Goal: Information Seeking & Learning: Learn about a topic

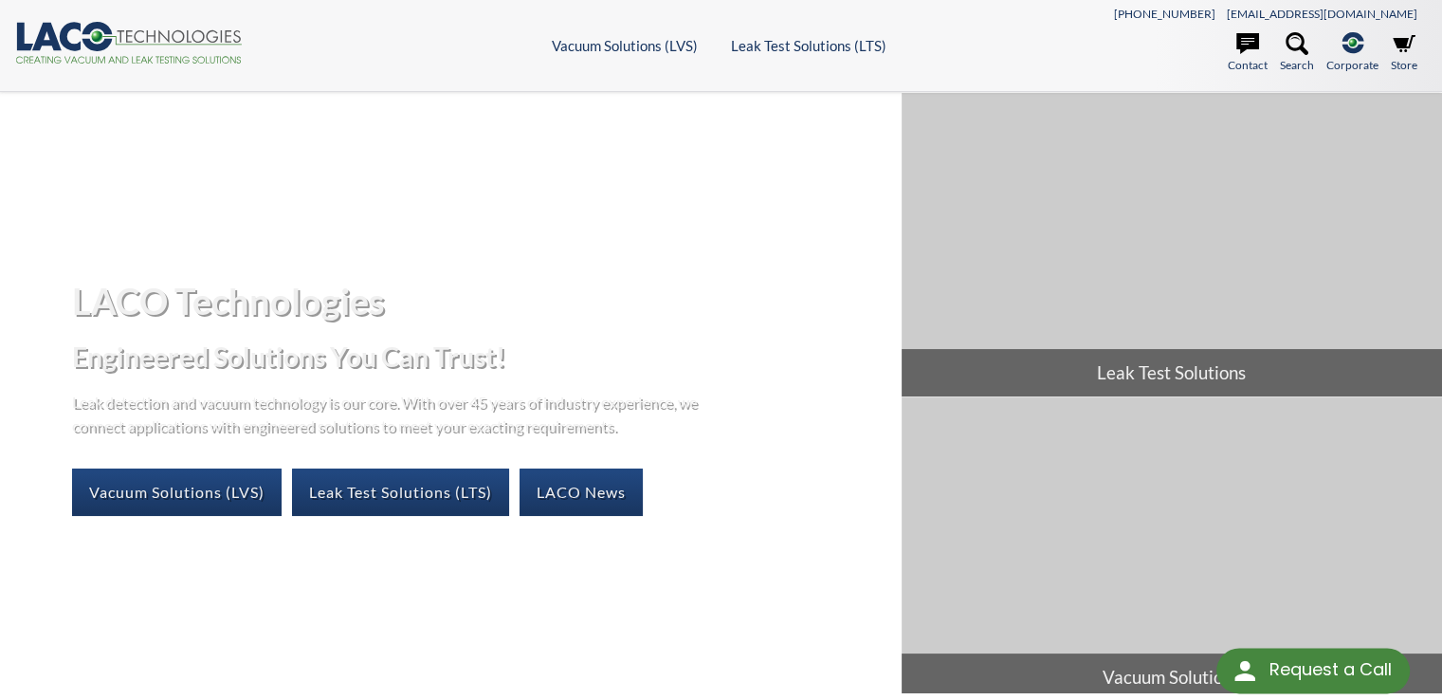
select select "Language Translate Widget"
click at [182, 487] on link "Vacuum Solutions (LVS)" at bounding box center [177, 491] width 210 height 47
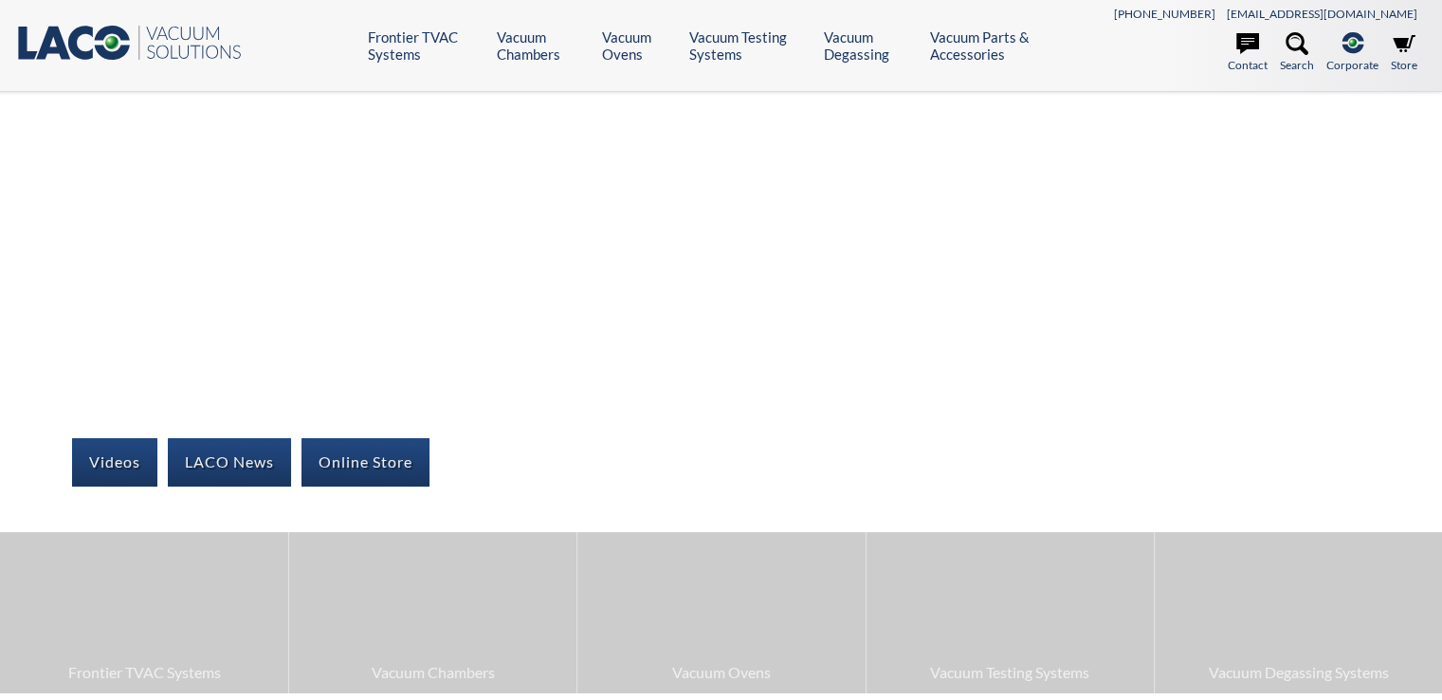
select select "Language Translate Widget"
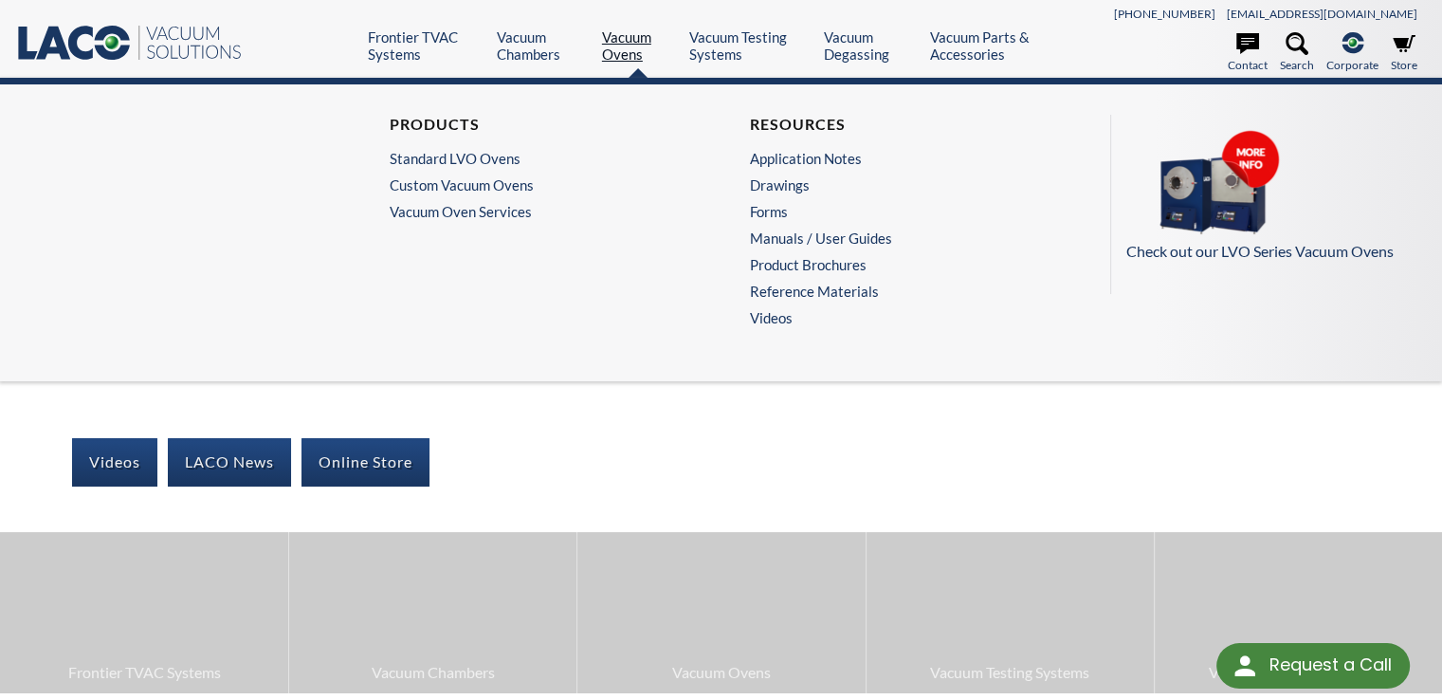
click at [618, 46] on link "Vacuum Ovens" at bounding box center [638, 45] width 73 height 34
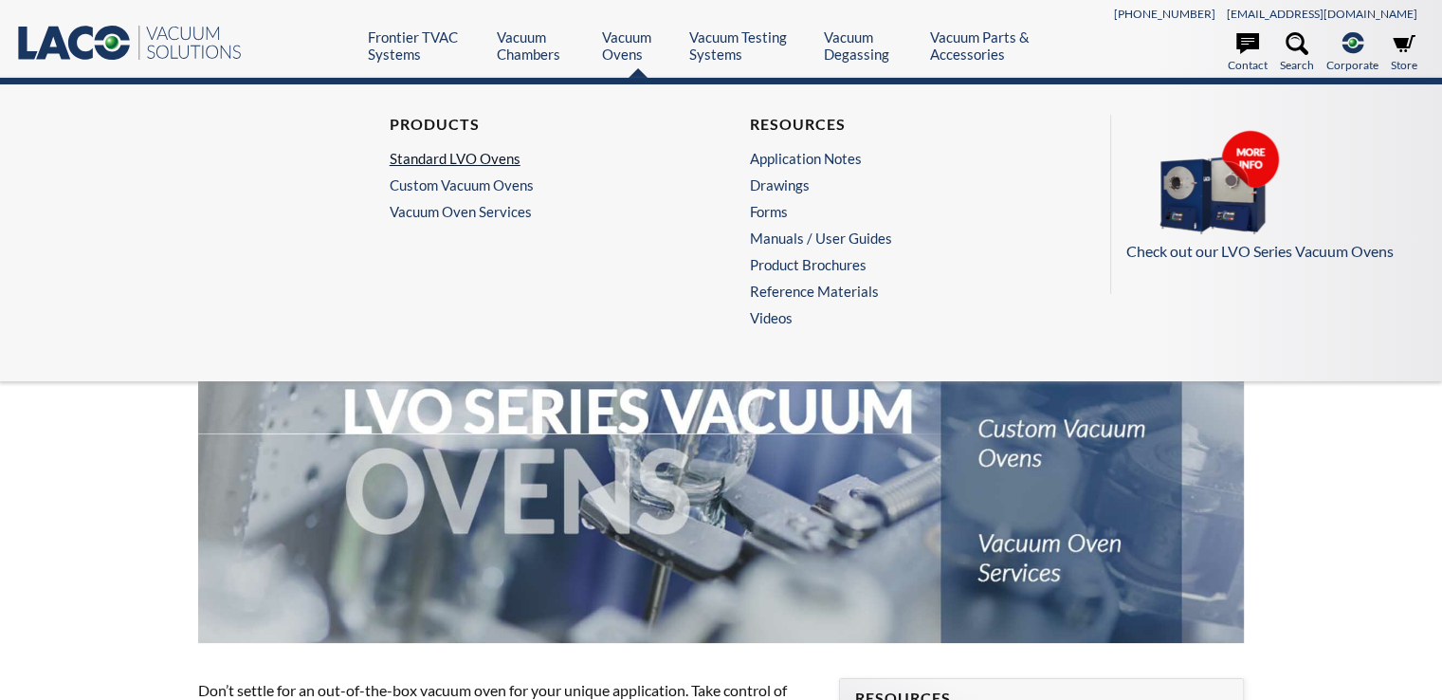
select select "Language Translate Widget"
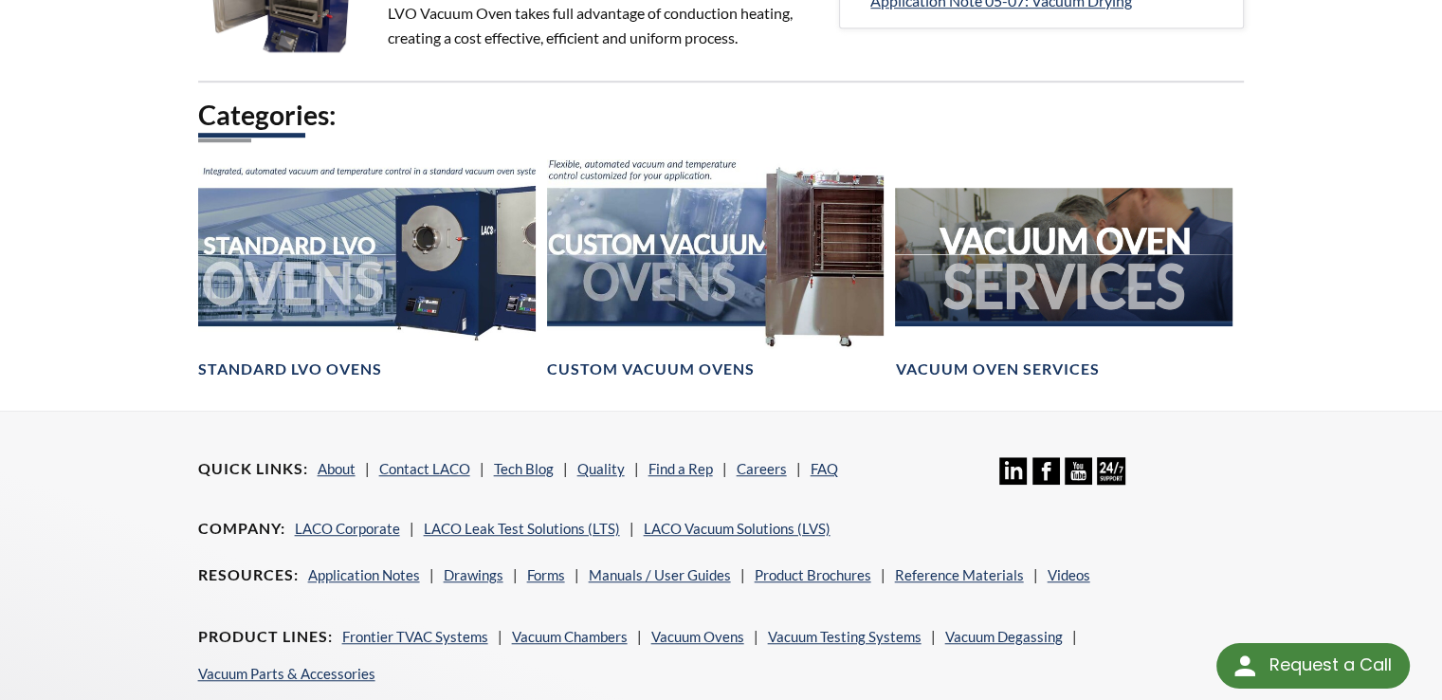
scroll to position [1233, 0]
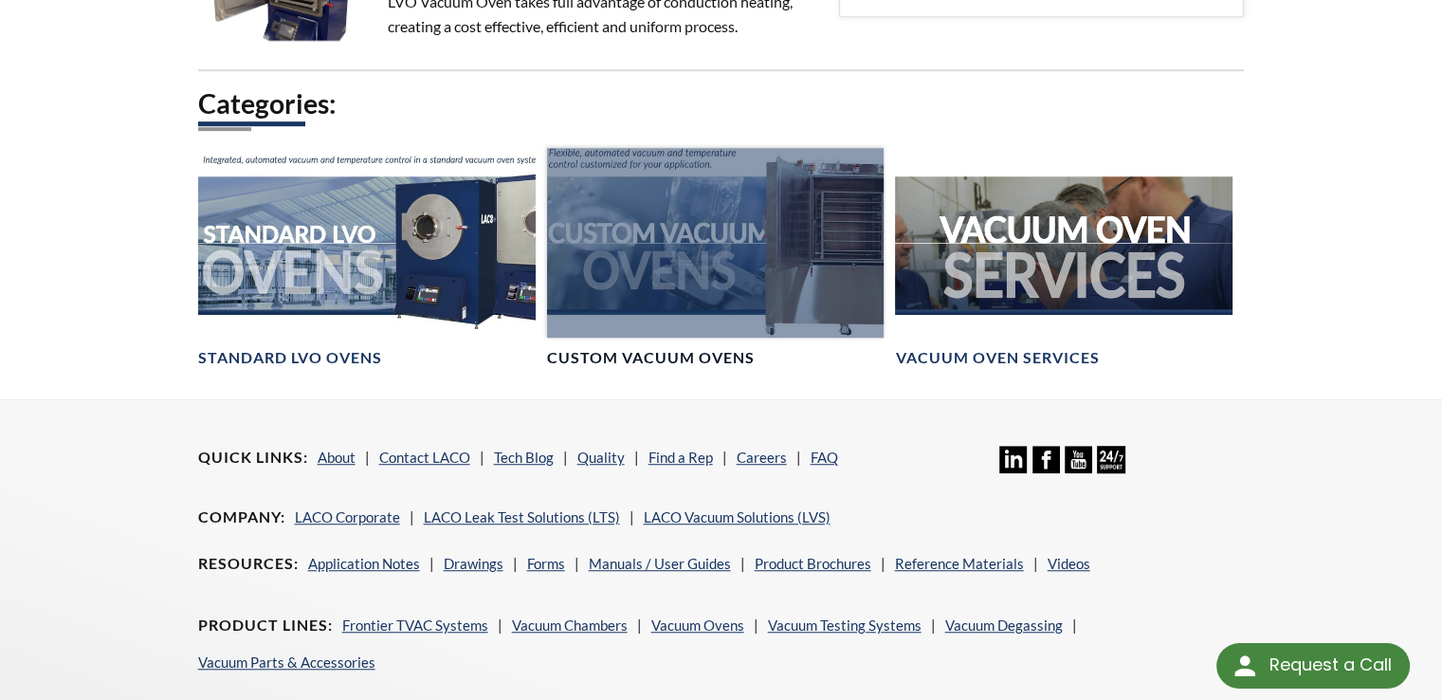
click at [677, 244] on div at bounding box center [716, 243] width 338 height 190
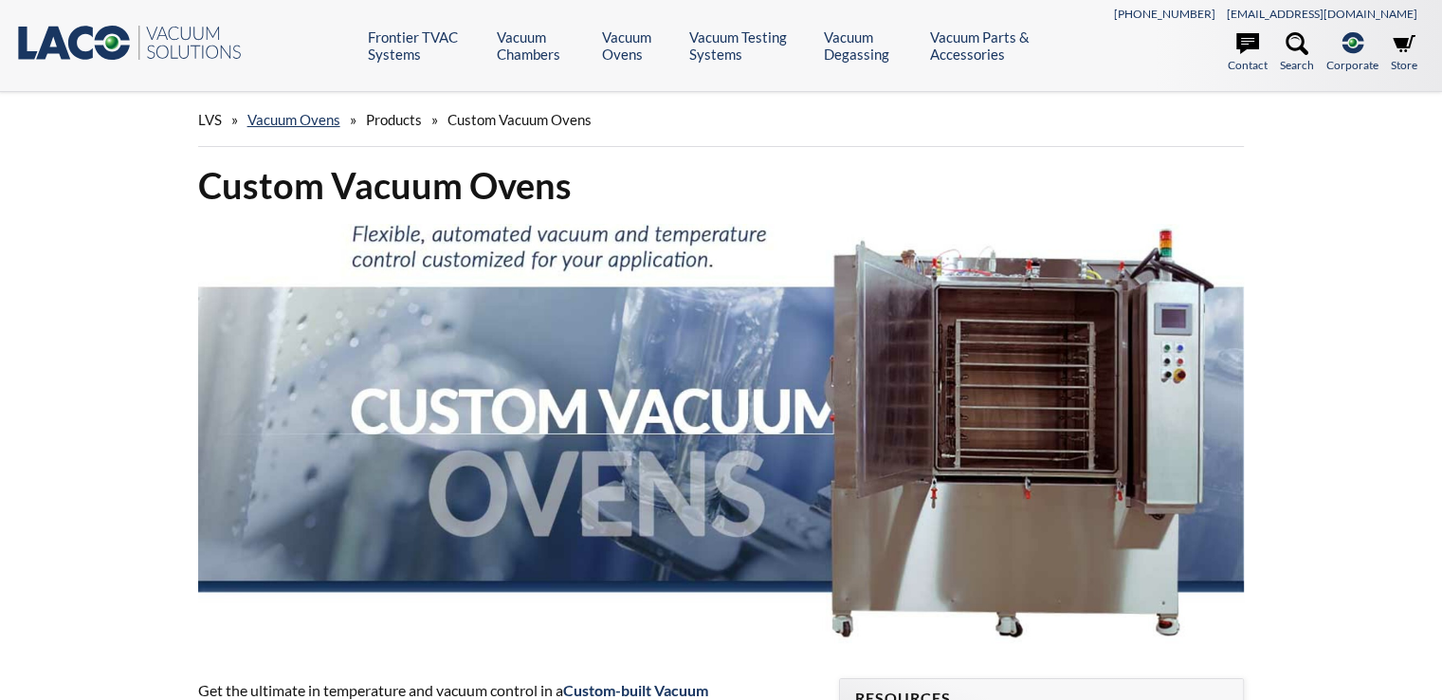
select select "Language Translate Widget"
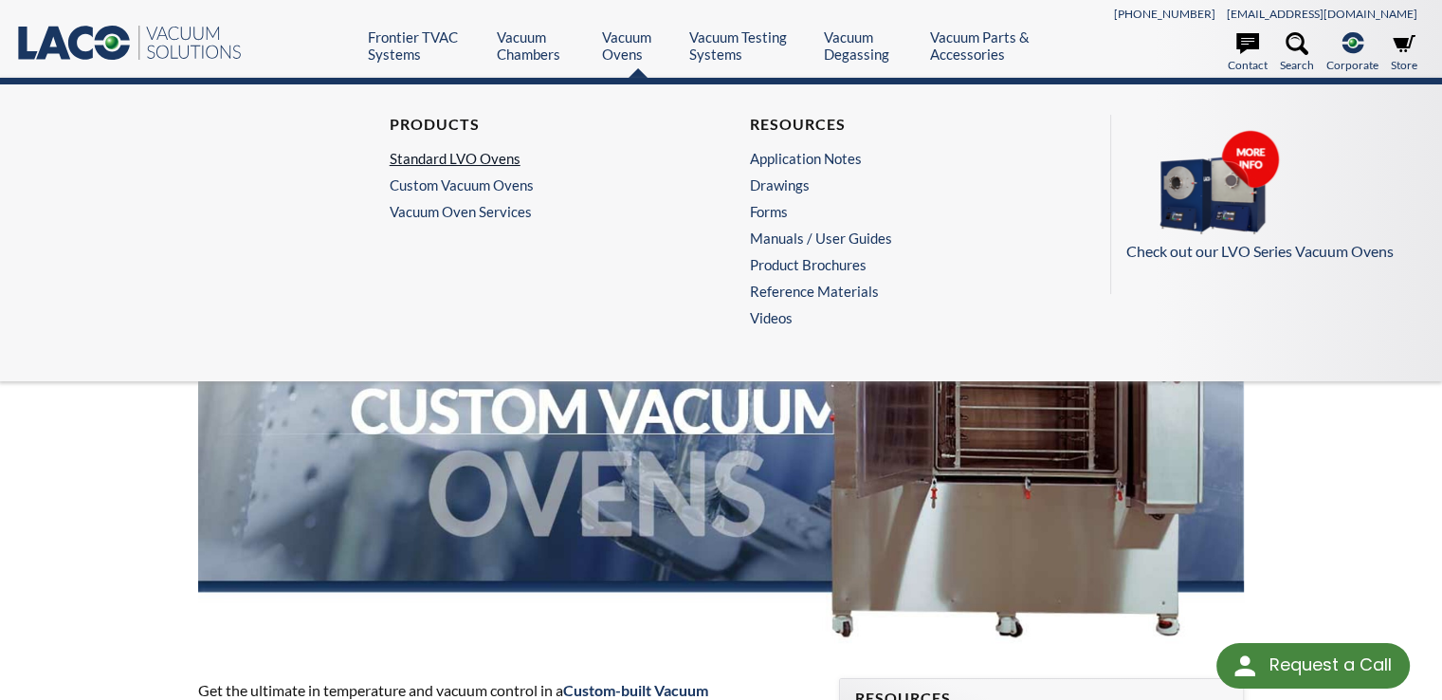
click at [474, 154] on link "Standard LVO Ovens" at bounding box center [536, 158] width 293 height 17
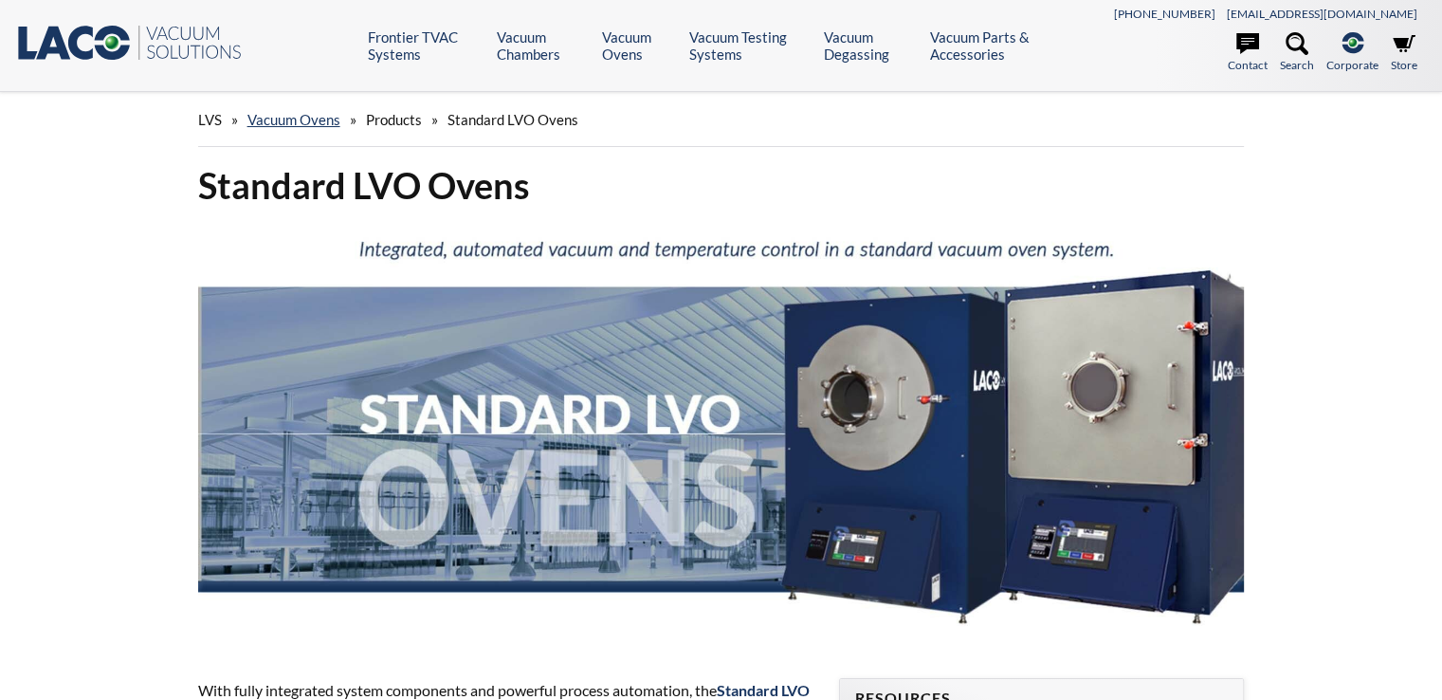
select select "Language Translate Widget"
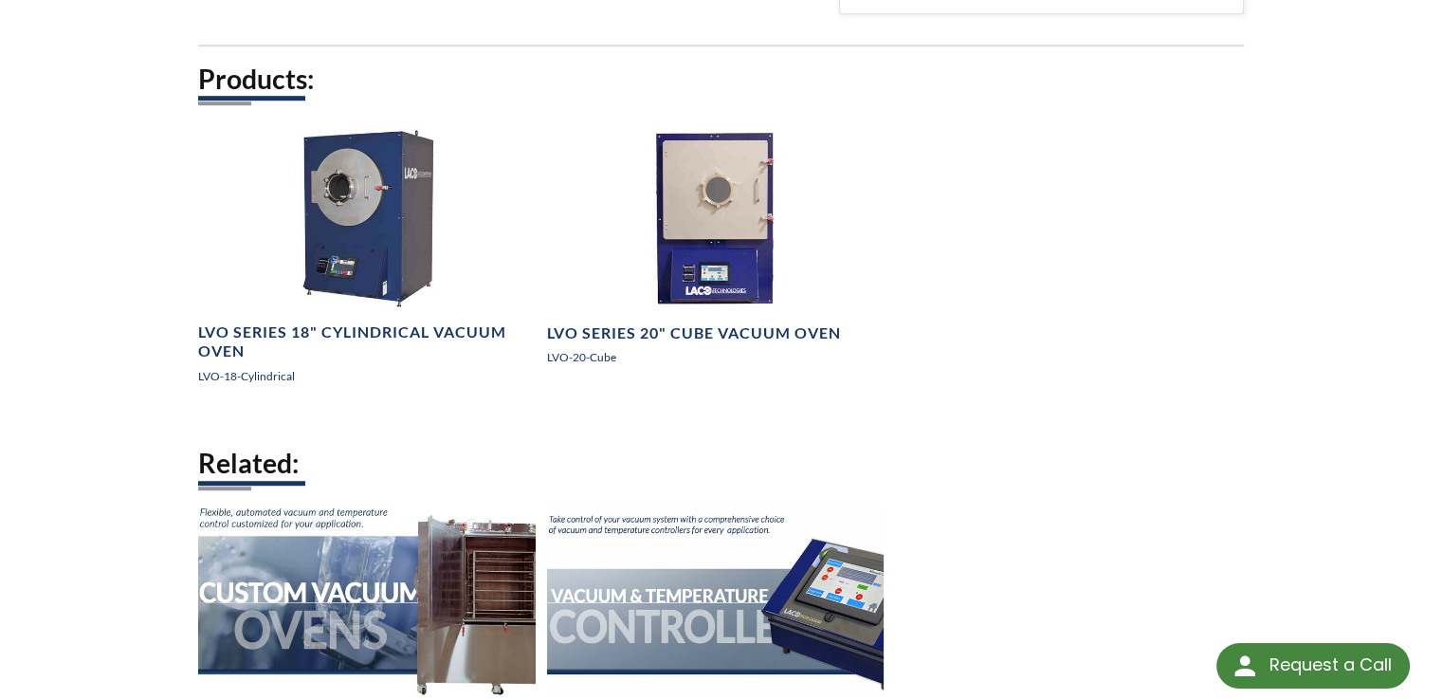
scroll to position [1138, 0]
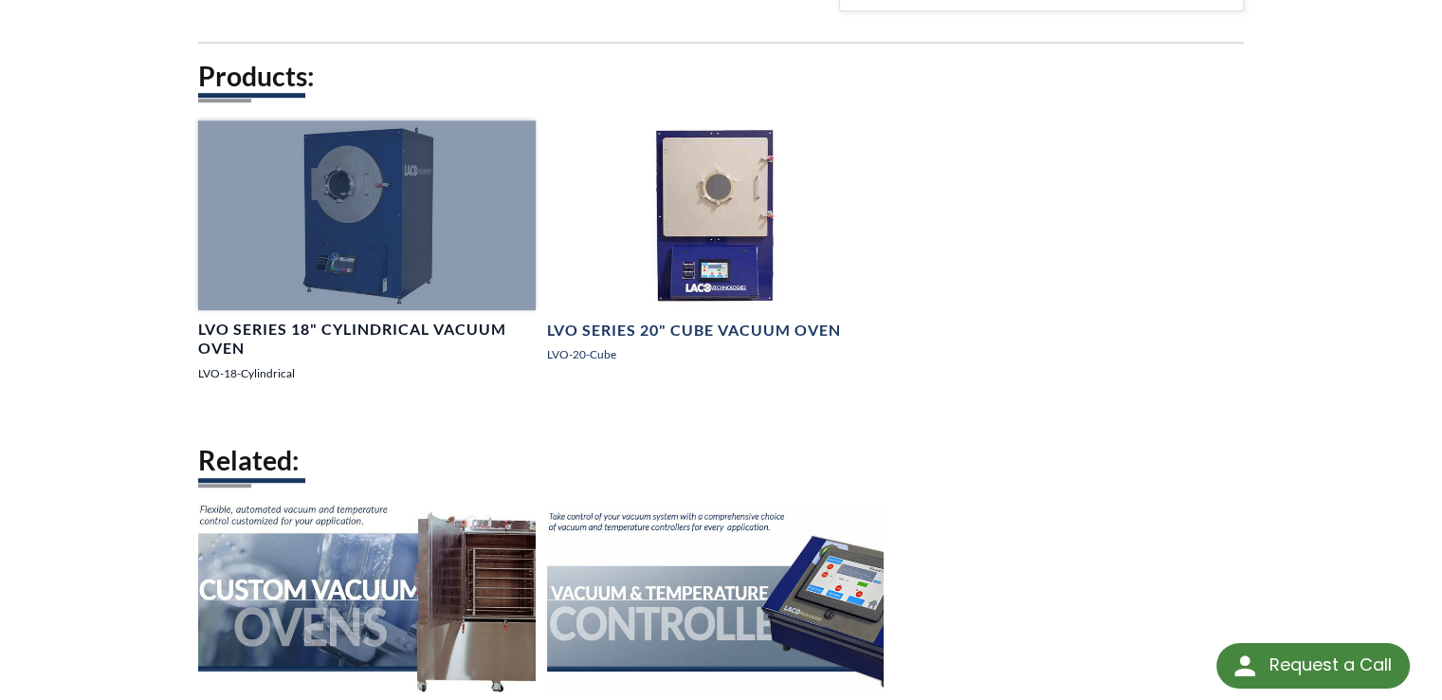
click at [320, 251] on div at bounding box center [367, 215] width 338 height 190
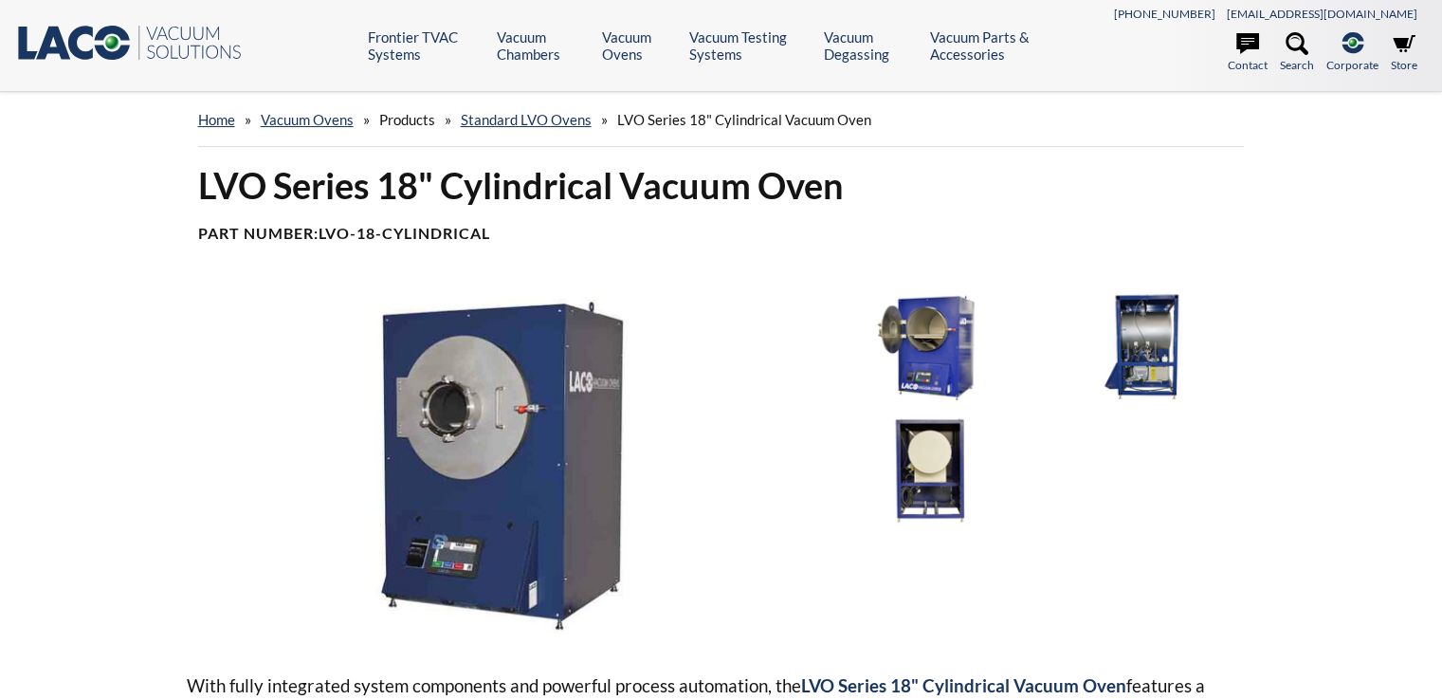
select select "Language Translate Widget"
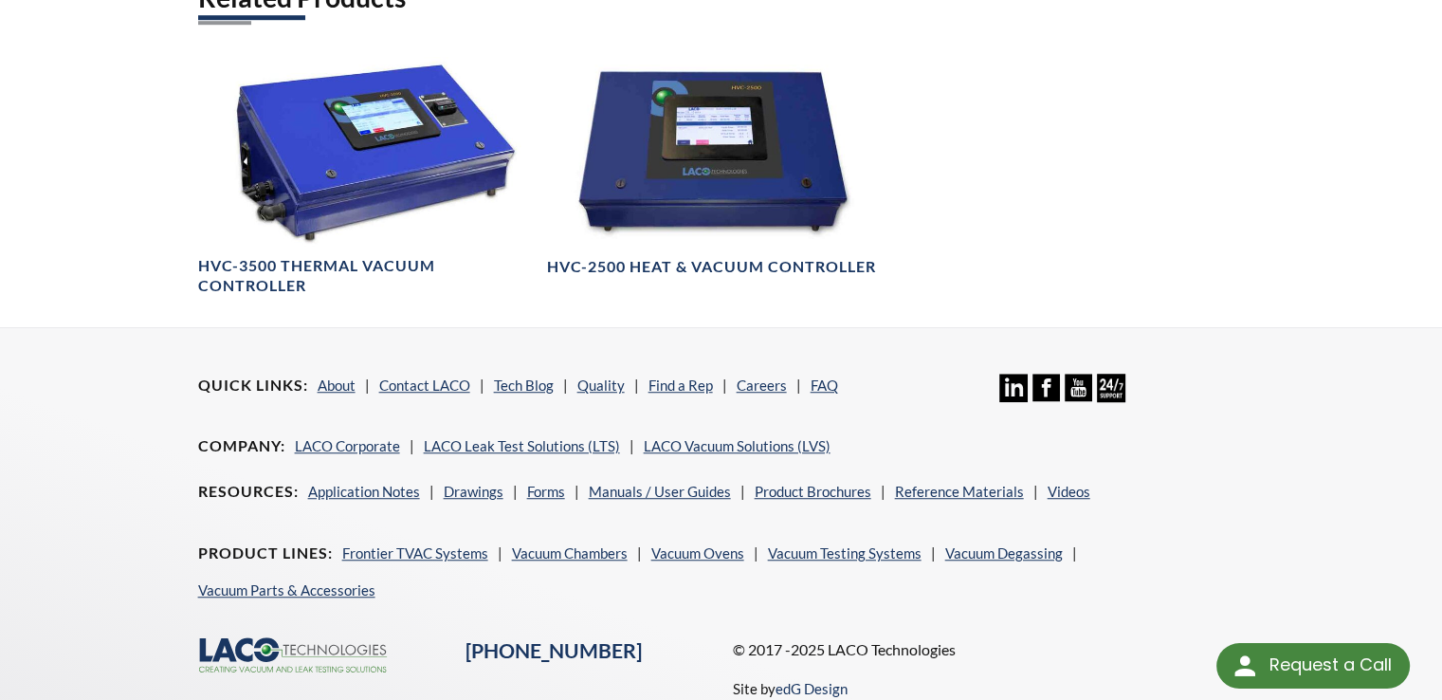
scroll to position [1327, 0]
